Goal: Information Seeking & Learning: Learn about a topic

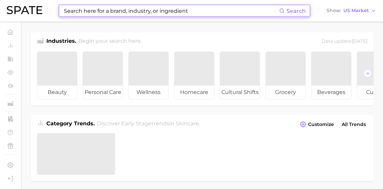
click at [111, 13] on input at bounding box center [171, 10] width 216 height 11
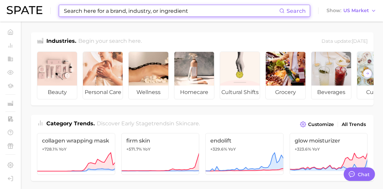
type input "ㅜ"
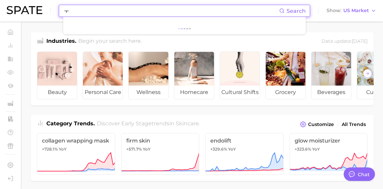
type textarea "x"
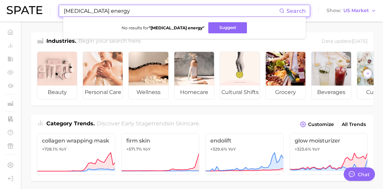
drag, startPoint x: 96, startPoint y: 13, endPoint x: 137, endPoint y: 11, distance: 41.1
click at [137, 11] on input "[MEDICAL_DATA] energy" at bounding box center [171, 10] width 216 height 11
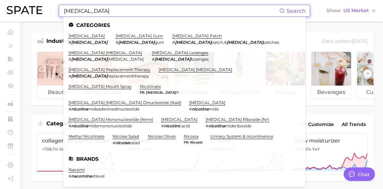
type input "[MEDICAL_DATA]"
click at [172, 36] on link "[MEDICAL_DATA] patch" at bounding box center [196, 35] width 49 height 5
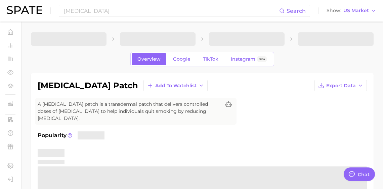
type textarea "x"
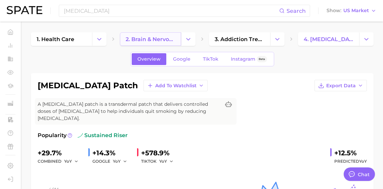
click at [153, 38] on span "2. brain & nervous system" at bounding box center [151, 39] width 50 height 6
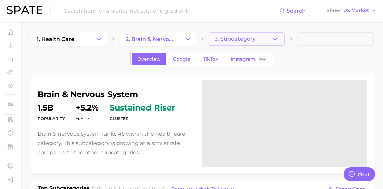
click at [265, 39] on button "3. Subcategory" at bounding box center [247, 38] width 76 height 13
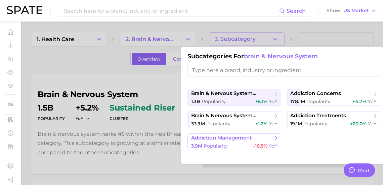
click at [263, 149] on span "-16.5%" at bounding box center [260, 145] width 14 height 6
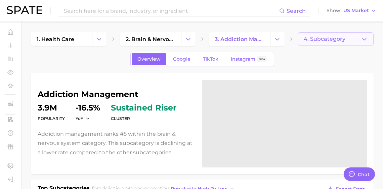
click at [351, 43] on button "4. Subcategory" at bounding box center [336, 38] width 76 height 13
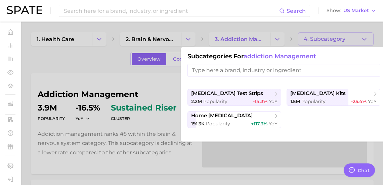
click at [275, 38] on div at bounding box center [191, 92] width 383 height 185
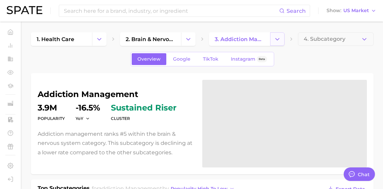
click at [276, 39] on polyline "Change Category" at bounding box center [278, 39] width 4 height 2
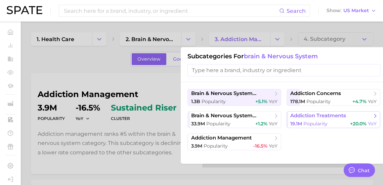
click at [342, 119] on span "addiction treatments" at bounding box center [318, 115] width 56 height 6
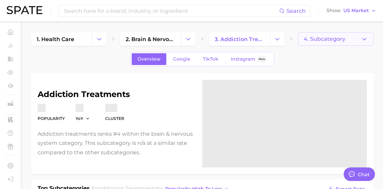
click at [344, 38] on span "4. Subcategory" at bounding box center [325, 39] width 42 height 6
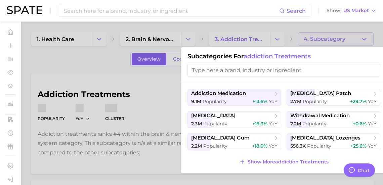
click at [344, 38] on div at bounding box center [191, 92] width 383 height 185
